Goal: Transaction & Acquisition: Purchase product/service

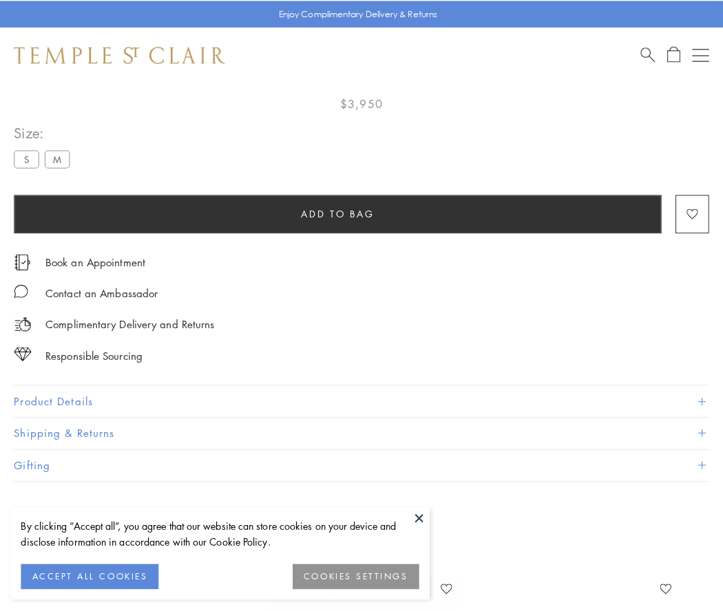
scroll to position [81, 0]
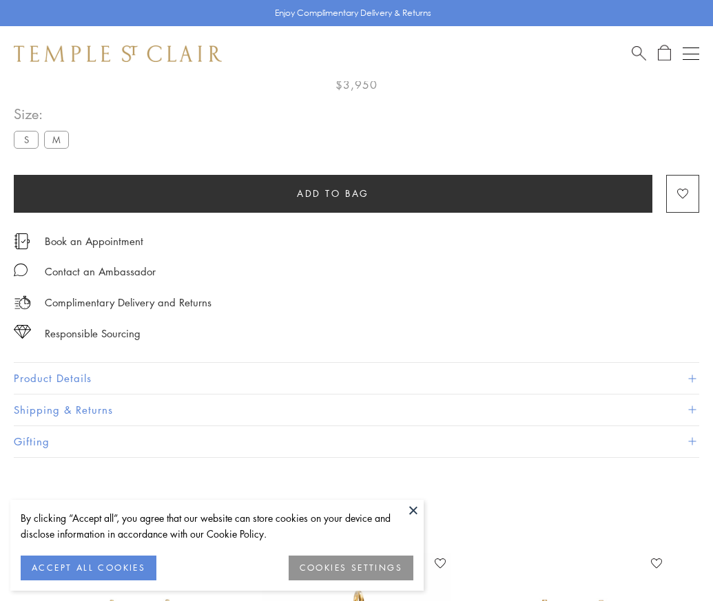
click at [333, 193] on span "Add to bag" at bounding box center [333, 193] width 72 height 15
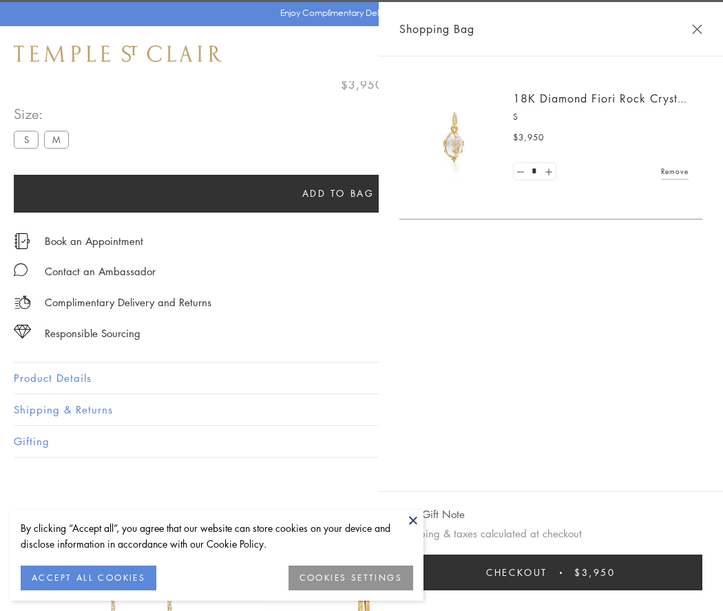
click at [649, 573] on button "Checkout $3,950" at bounding box center [550, 573] width 303 height 36
